Goal: Transaction & Acquisition: Purchase product/service

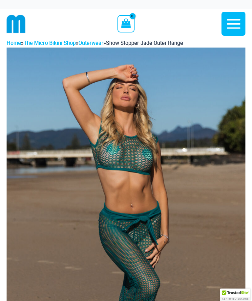
click at [233, 27] on icon "button" at bounding box center [233, 24] width 14 height 10
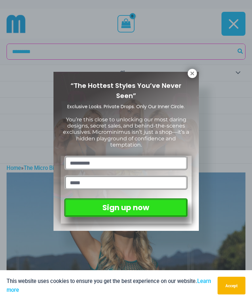
click at [132, 90] on span "“The Hottest Styles You’ve Never Seen”" at bounding box center [125, 90] width 111 height 19
click at [192, 74] on icon at bounding box center [192, 73] width 6 height 6
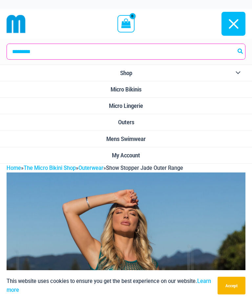
click at [130, 88] on span "Micro Bikinis" at bounding box center [125, 89] width 31 height 7
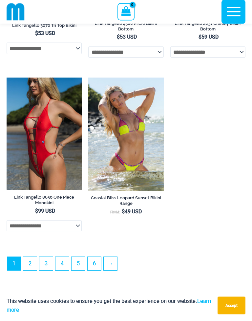
scroll to position [1897, 0]
click at [7, 78] on img at bounding box center [7, 78] width 0 height 0
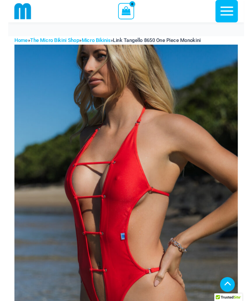
scroll to position [105, 0]
